Goal: Task Accomplishment & Management: Use online tool/utility

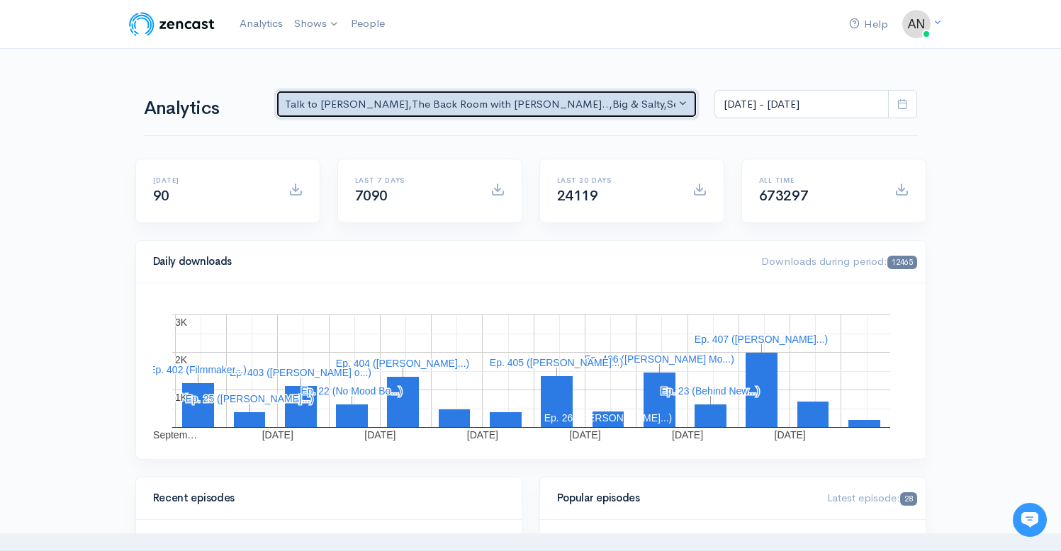
click at [592, 108] on div "Talk to [PERSON_NAME] , The Back Room with [PERSON_NAME].. , Big & Salty , Seri…" at bounding box center [480, 104] width 391 height 16
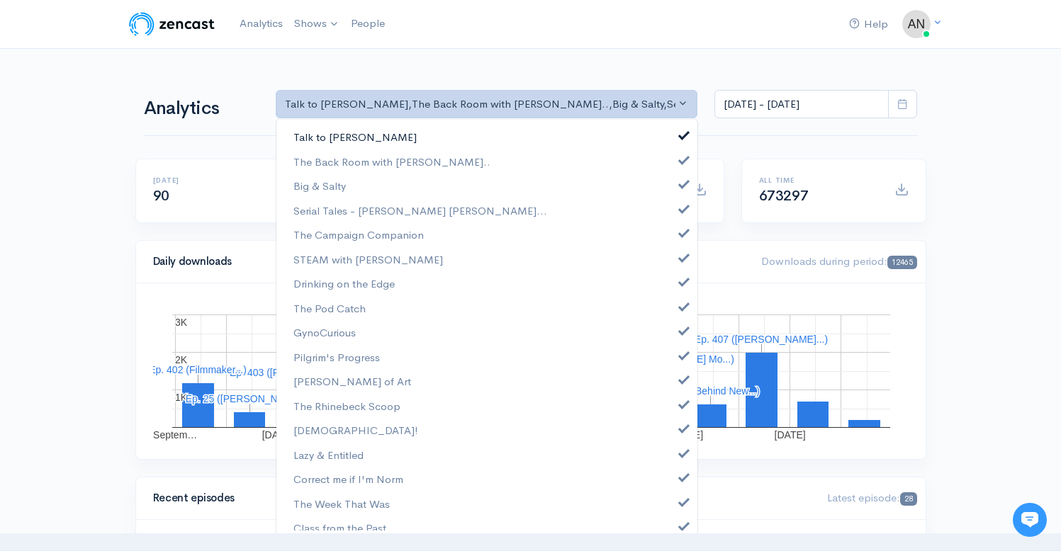
click at [681, 133] on span at bounding box center [684, 133] width 6 height 11
select select "10316"
click at [681, 179] on span at bounding box center [684, 182] width 6 height 11
click at [681, 213] on span at bounding box center [684, 207] width 6 height 11
click at [681, 232] on span at bounding box center [684, 231] width 6 height 11
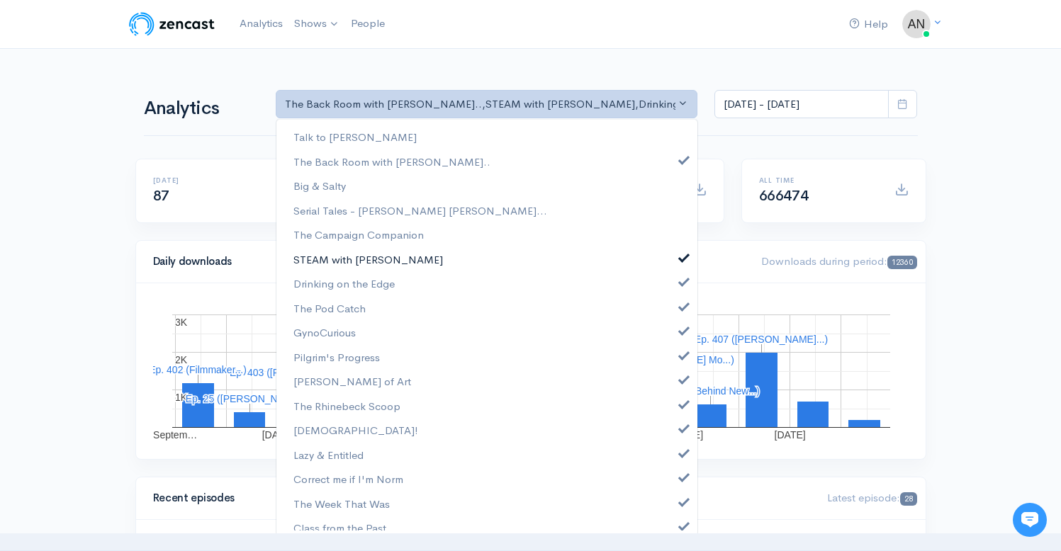
click at [681, 257] on span at bounding box center [684, 256] width 6 height 11
click at [681, 281] on span at bounding box center [684, 280] width 6 height 11
click at [681, 306] on span at bounding box center [684, 305] width 6 height 11
click at [673, 337] on link "GynoCurious" at bounding box center [486, 332] width 421 height 25
click at [681, 356] on span at bounding box center [684, 354] width 6 height 11
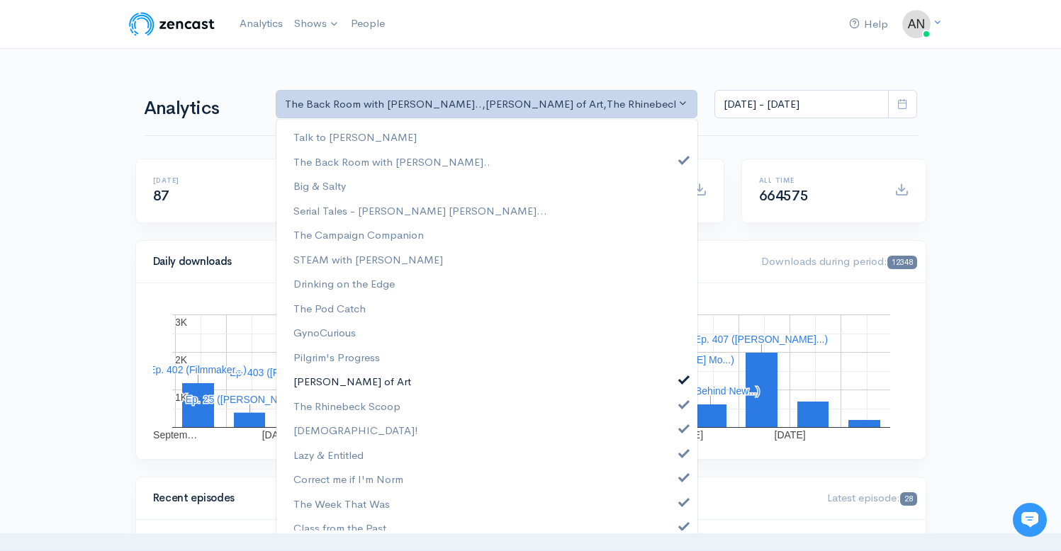
click at [681, 378] on span at bounding box center [684, 378] width 6 height 11
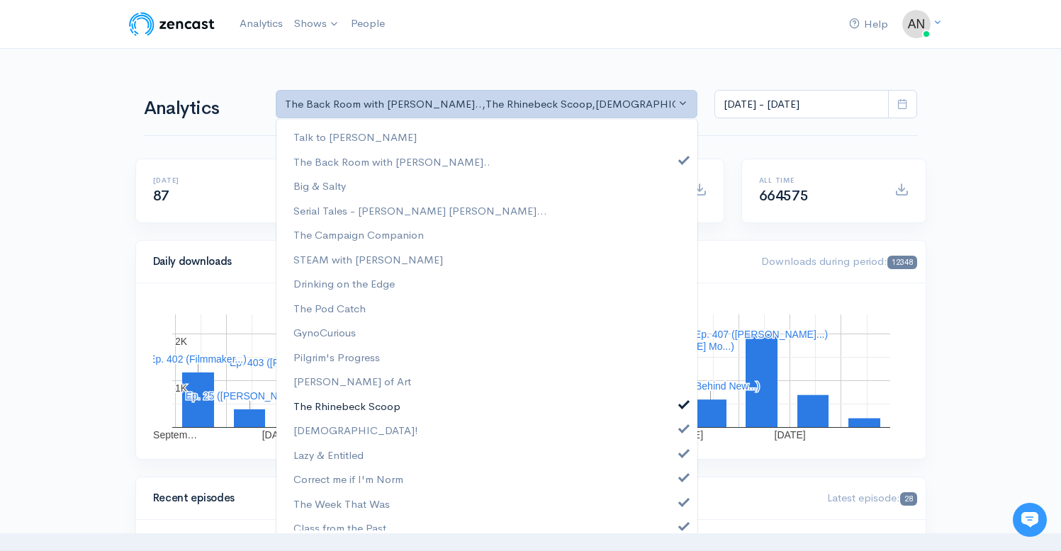
click at [681, 405] on span at bounding box center [684, 403] width 6 height 11
click at [673, 437] on link "[DEMOGRAPHIC_DATA]!" at bounding box center [486, 430] width 421 height 25
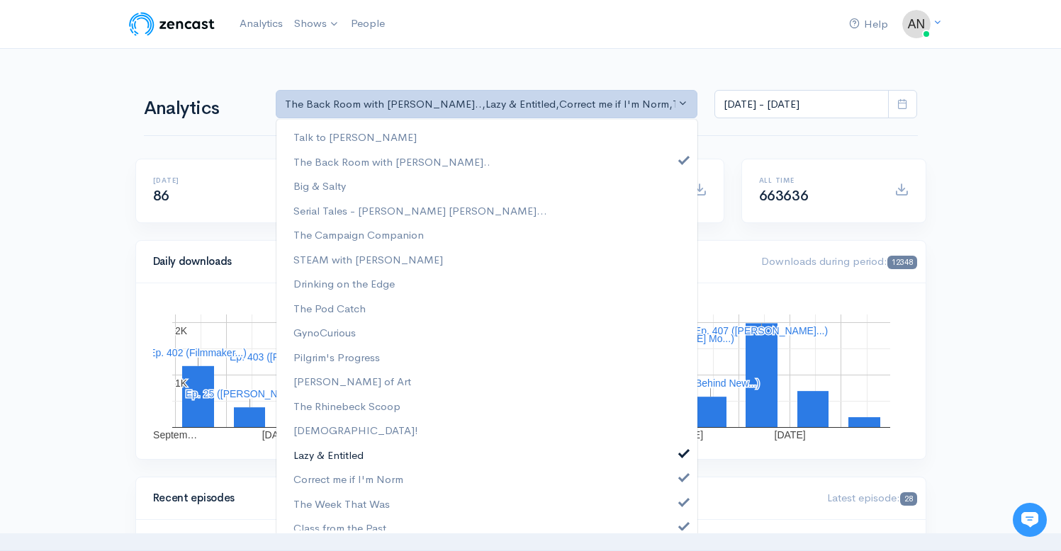
click at [673, 461] on link "Lazy & Entitled" at bounding box center [486, 455] width 421 height 25
click at [673, 482] on link "Correct me if I'm Norm" at bounding box center [486, 479] width 421 height 25
click at [681, 505] on span at bounding box center [684, 500] width 6 height 11
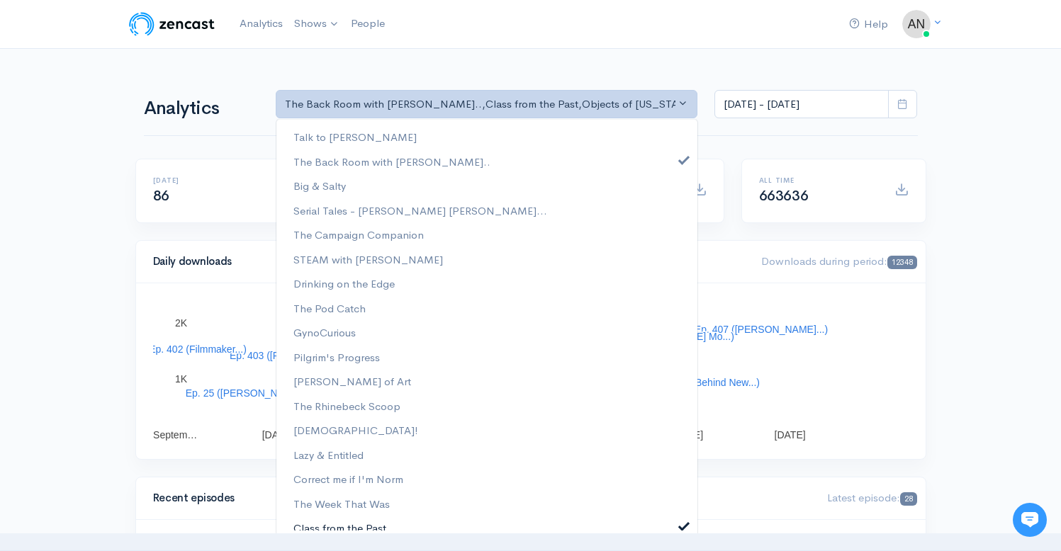
click at [681, 523] on span at bounding box center [684, 524] width 6 height 11
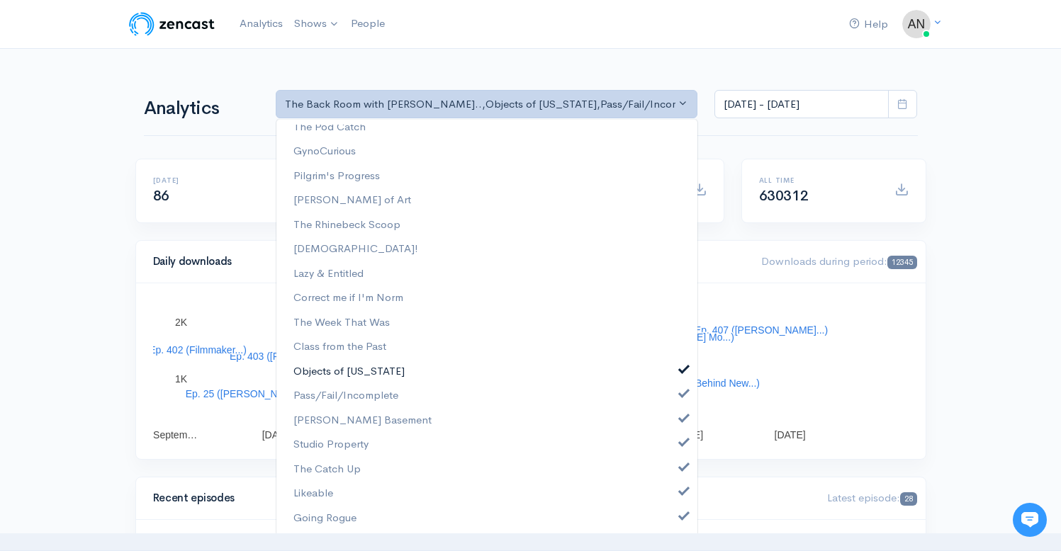
click at [681, 370] on span at bounding box center [684, 368] width 6 height 11
click at [681, 398] on span at bounding box center [684, 392] width 6 height 11
click at [671, 431] on link "[PERSON_NAME] Basement" at bounding box center [486, 420] width 421 height 25
click at [673, 449] on link "Studio Property" at bounding box center [486, 444] width 421 height 25
click at [681, 468] on span at bounding box center [684, 466] width 6 height 11
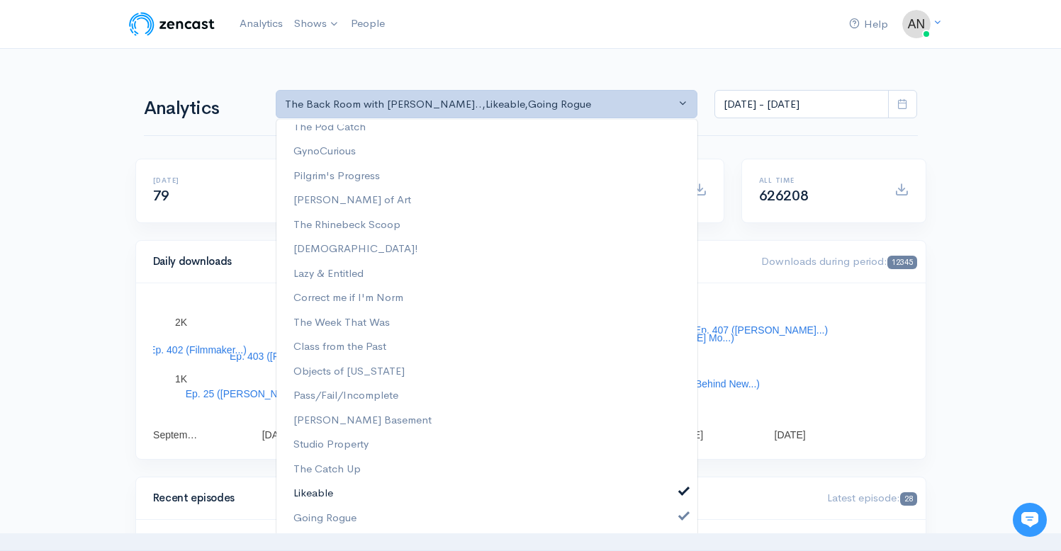
click at [673, 502] on link "Likeable" at bounding box center [486, 493] width 421 height 25
click at [673, 529] on link "Going Rogue" at bounding box center [486, 518] width 421 height 25
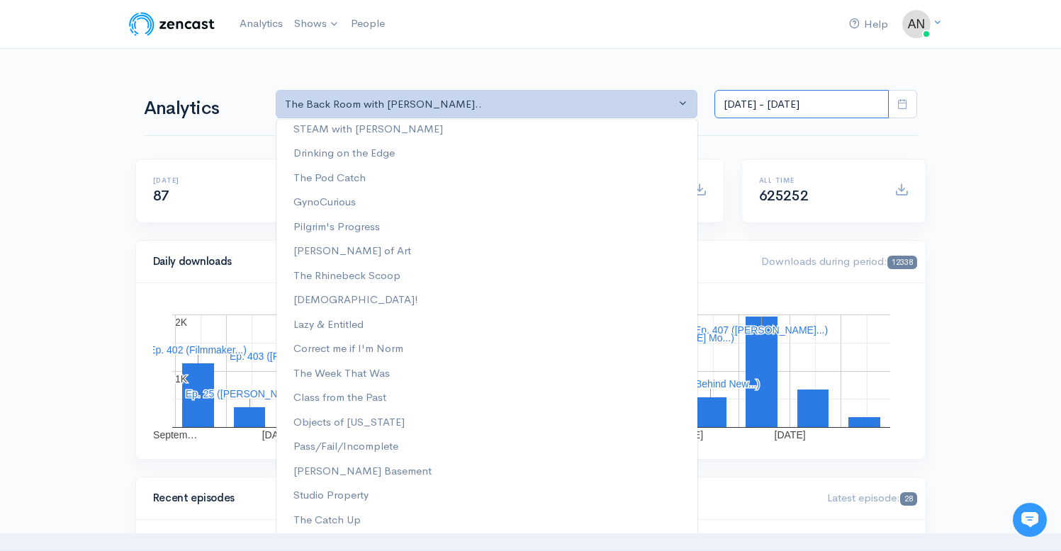
click at [824, 110] on input "[DATE] - [DATE]" at bounding box center [801, 104] width 174 height 29
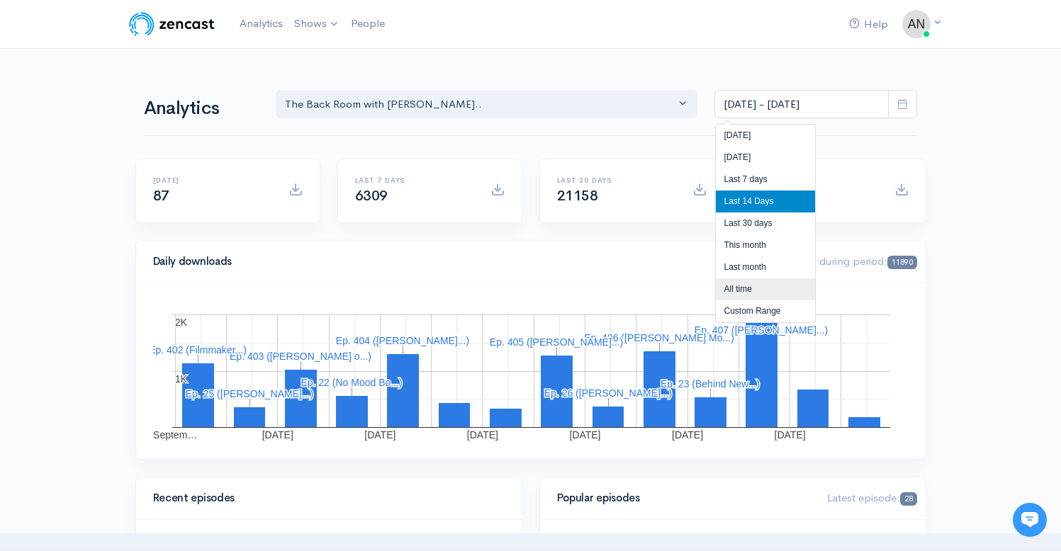
click at [739, 292] on li "All time" at bounding box center [765, 290] width 99 height 22
type input "[DATE] - [DATE]"
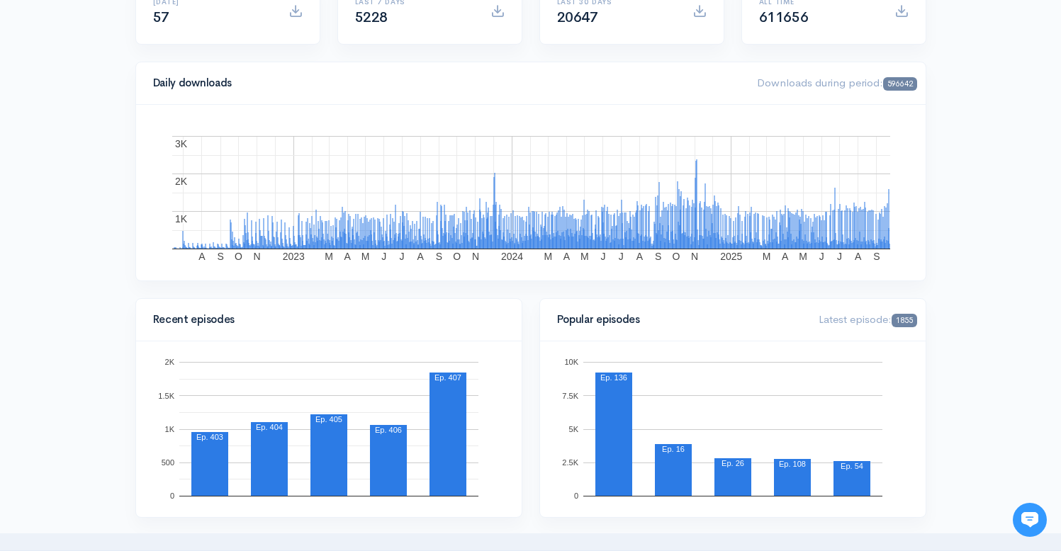
scroll to position [0, 0]
